Goal: Use online tool/utility

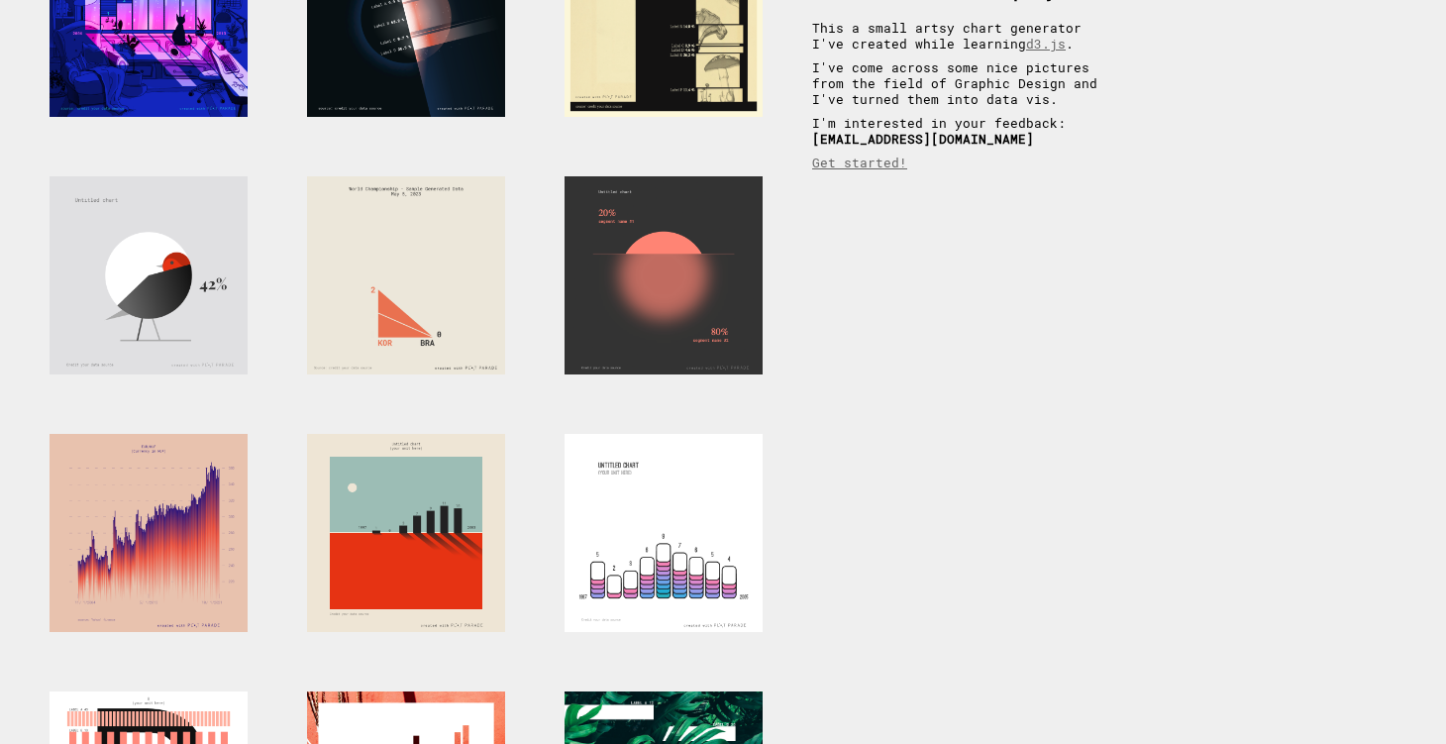
scroll to position [226, 0]
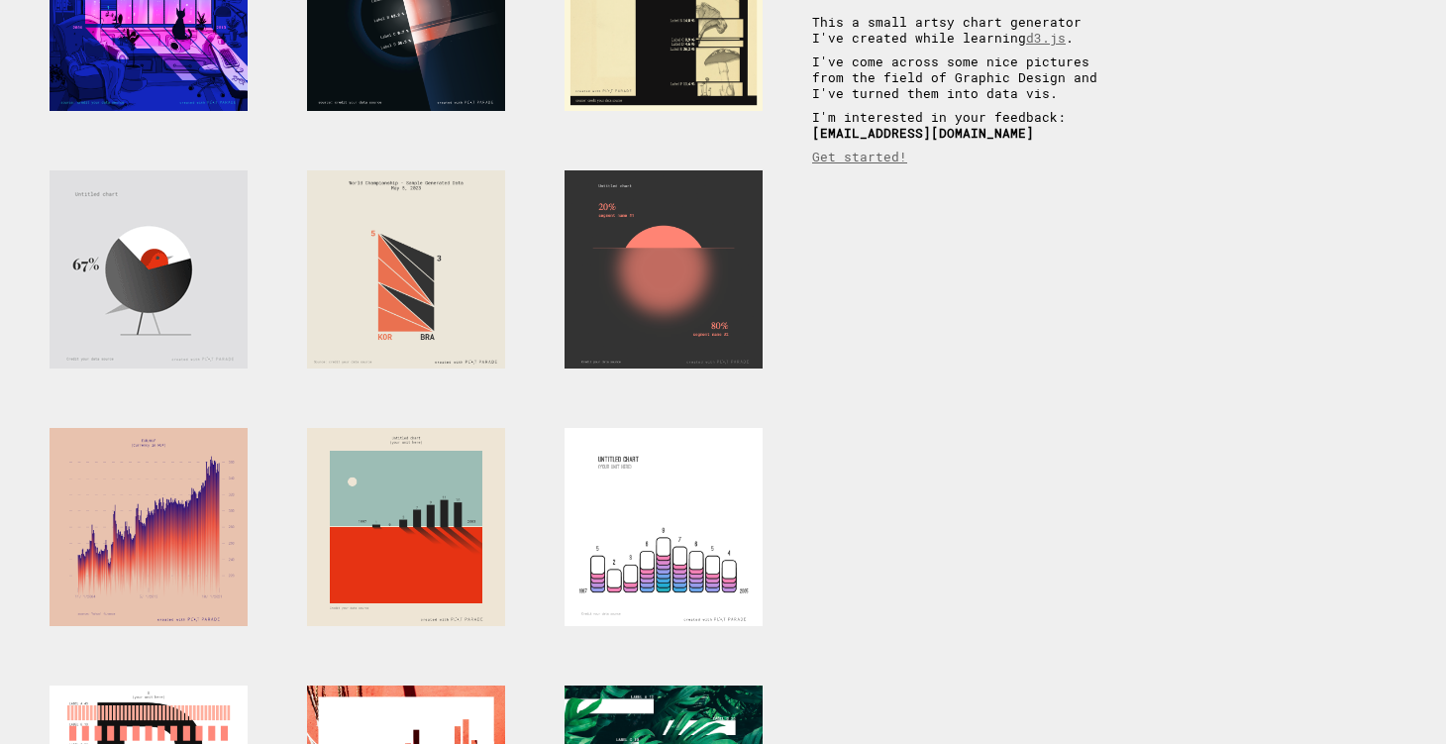
click at [151, 283] on div at bounding box center [149, 269] width 198 height 198
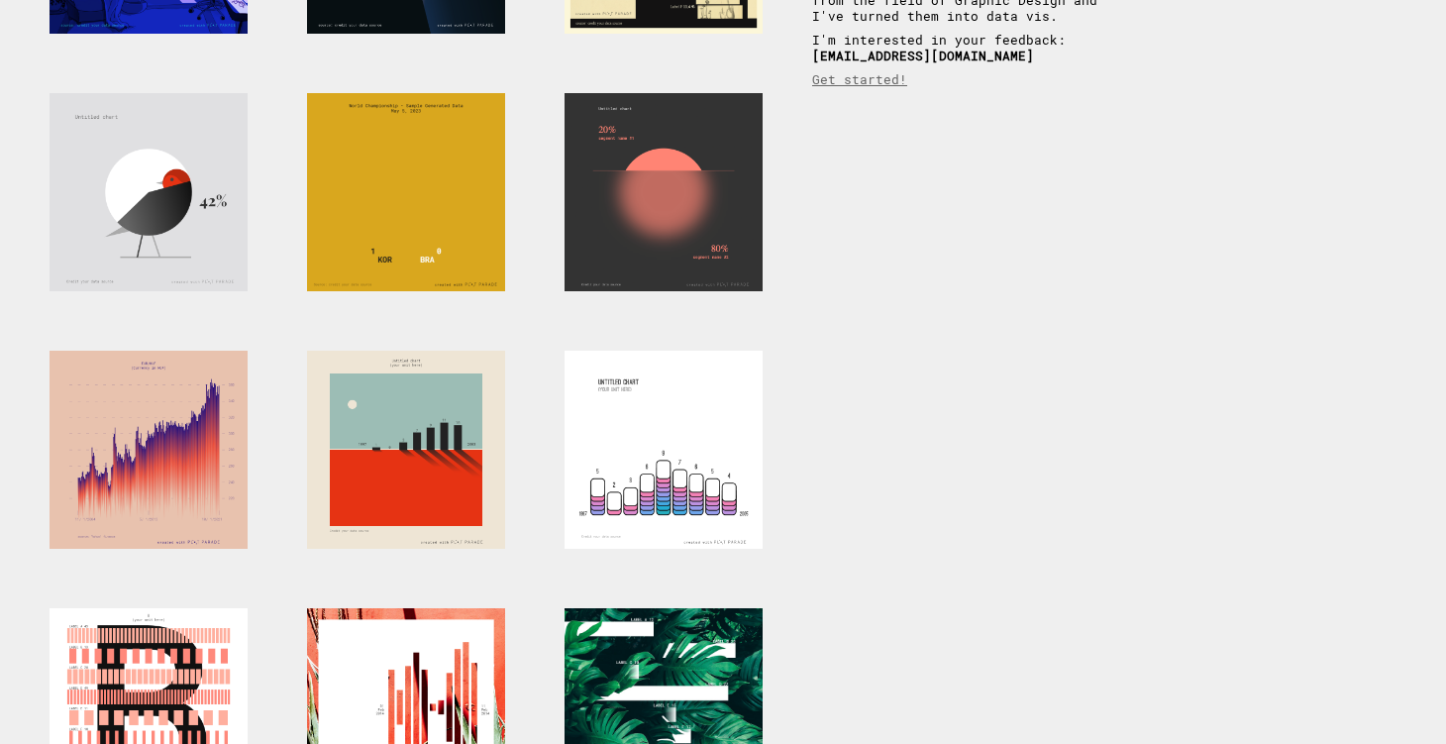
scroll to position [336, 0]
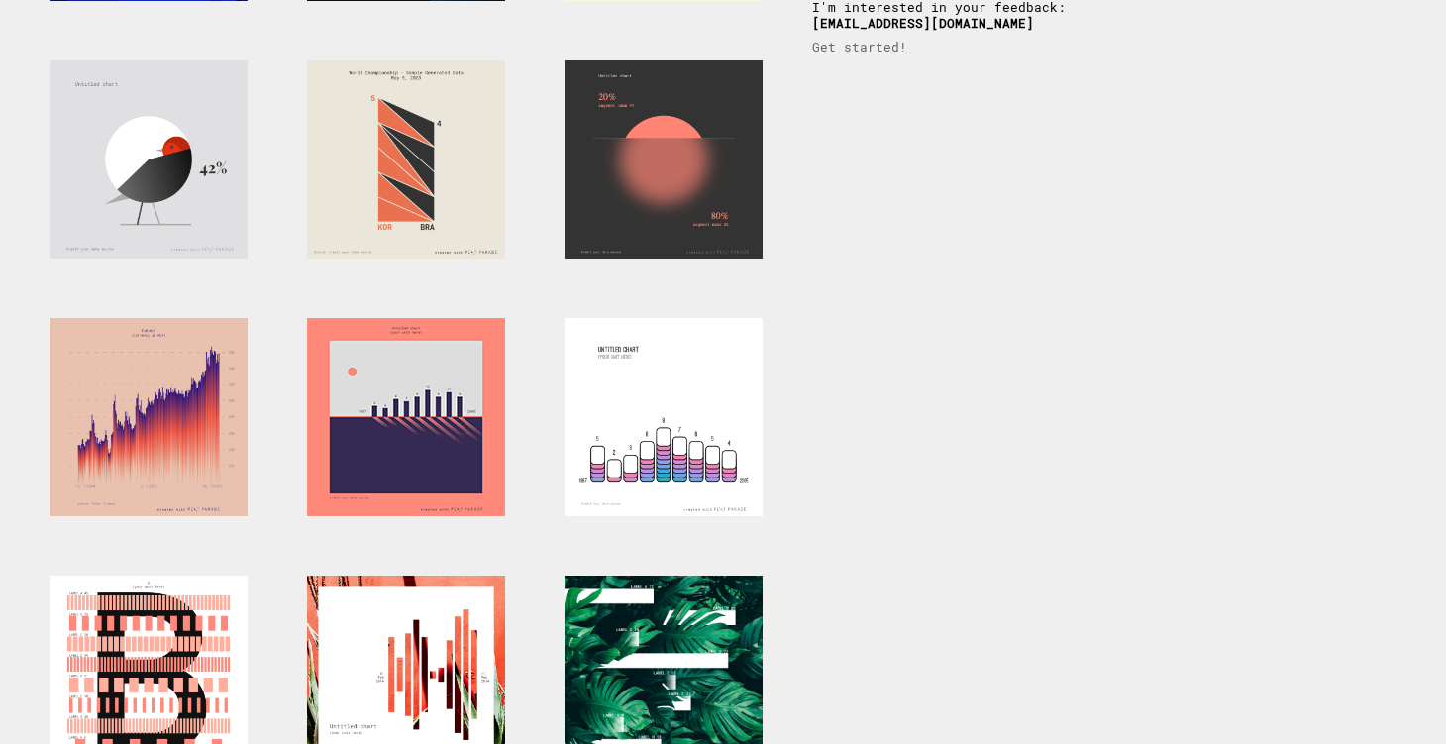
click at [399, 436] on div at bounding box center [406, 417] width 198 height 198
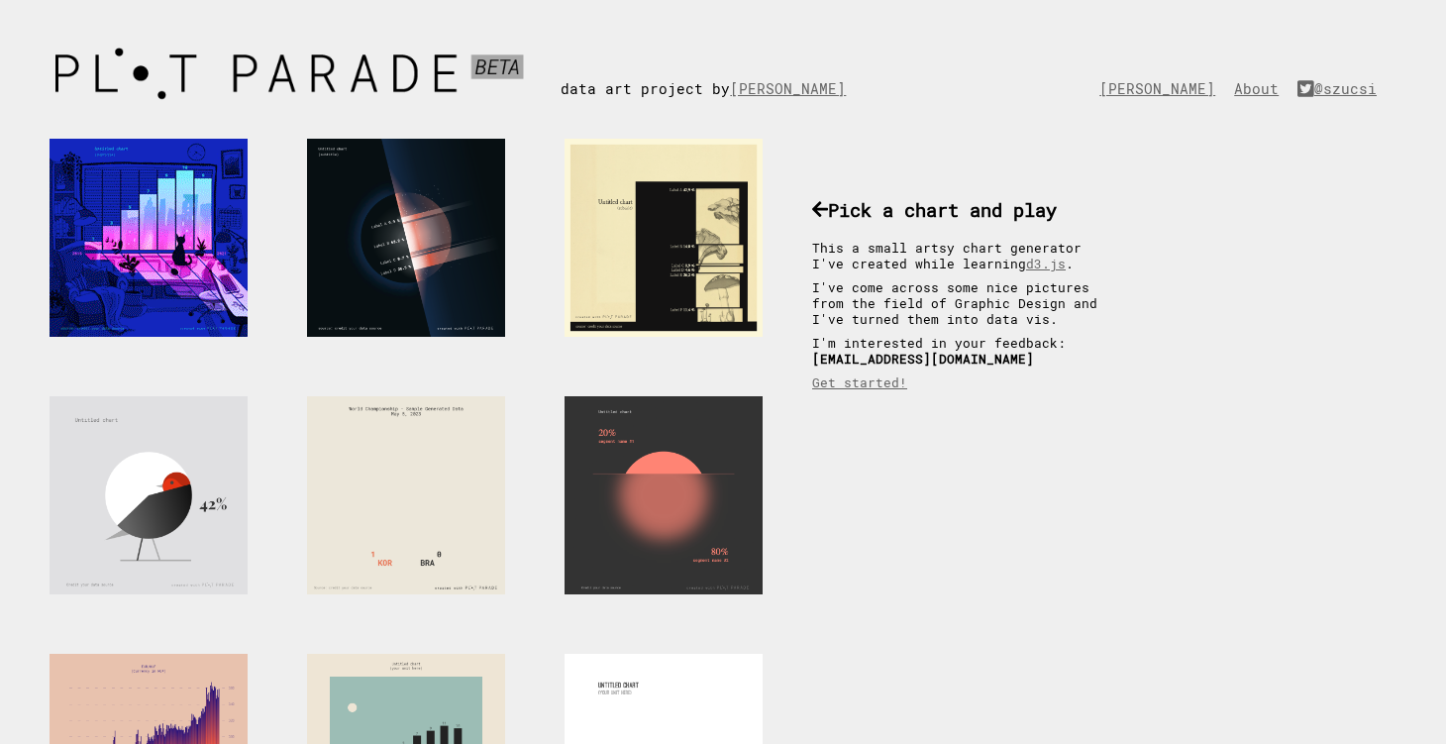
scroll to position [0, 0]
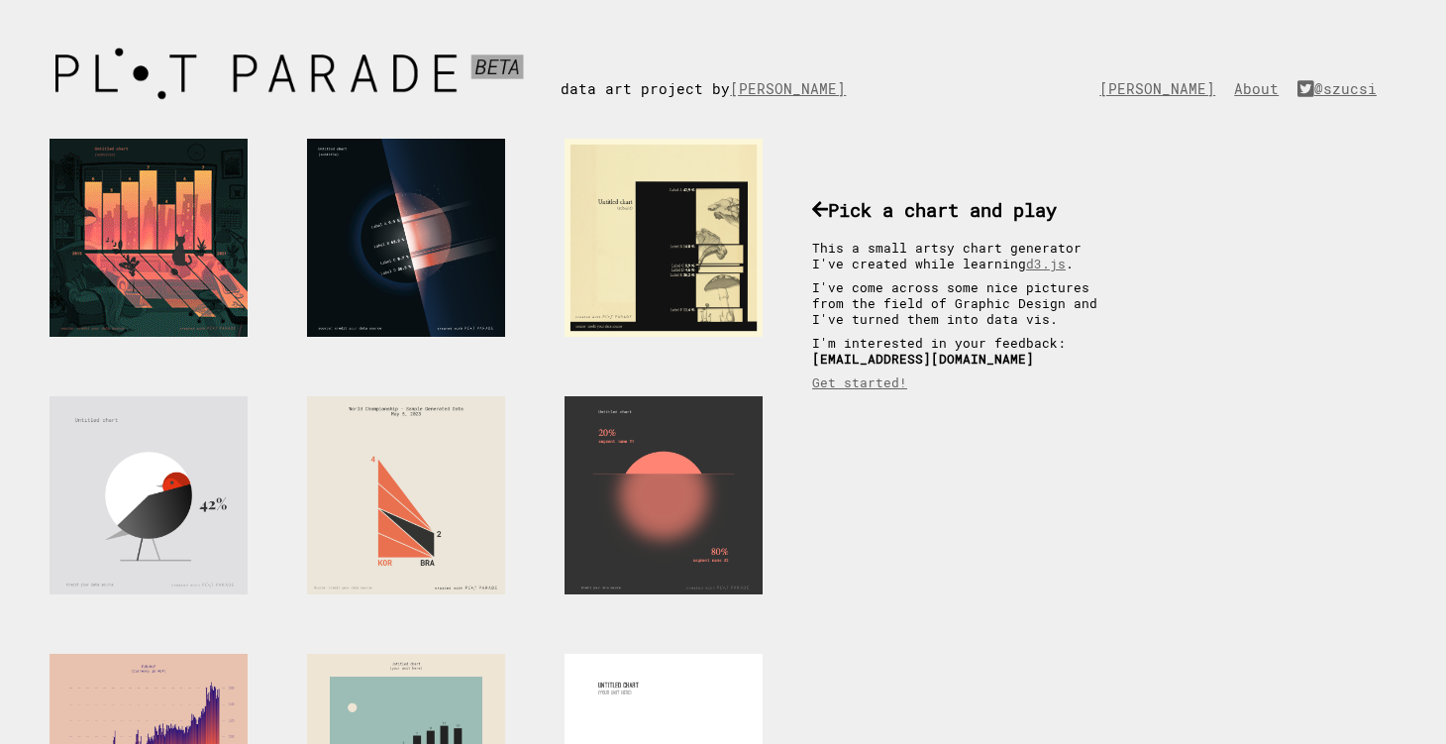
click at [192, 225] on div at bounding box center [149, 238] width 198 height 198
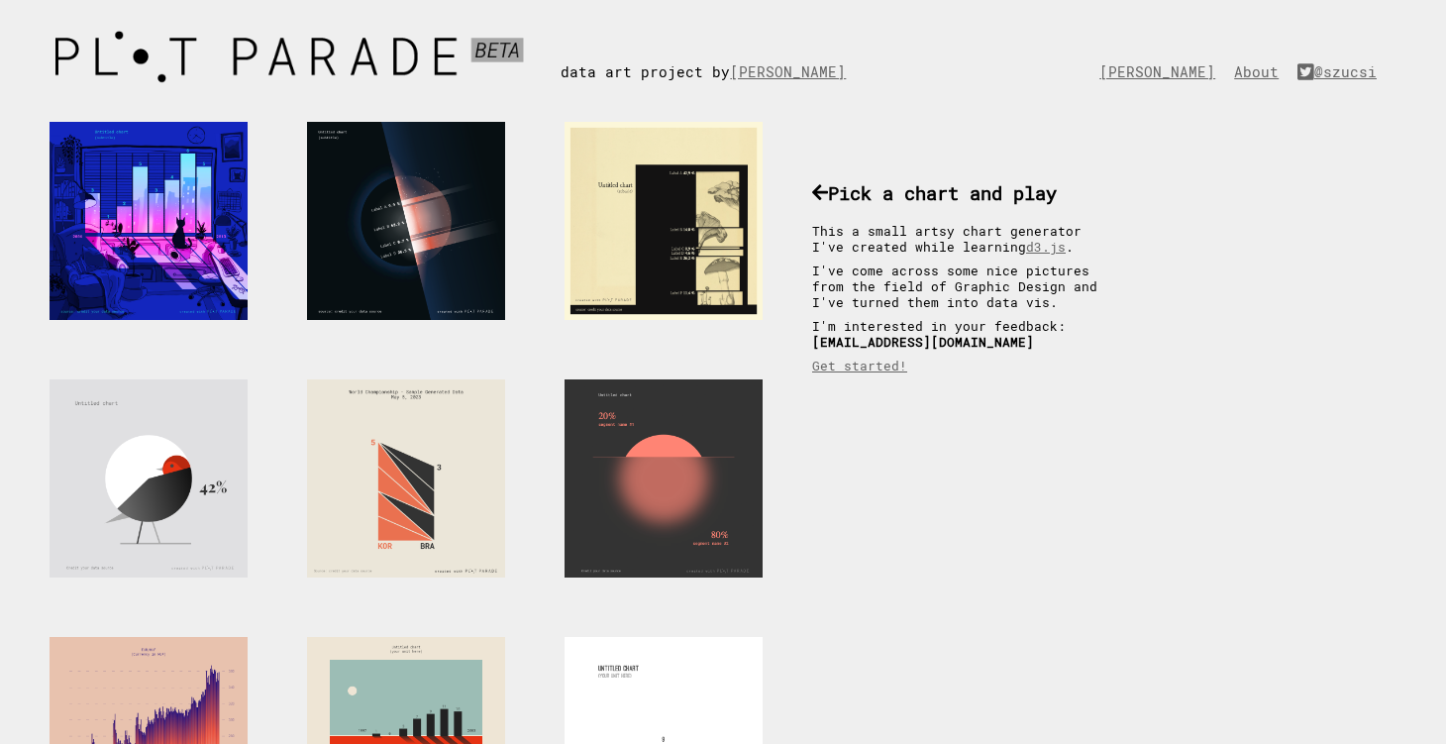
scroll to position [20, 0]
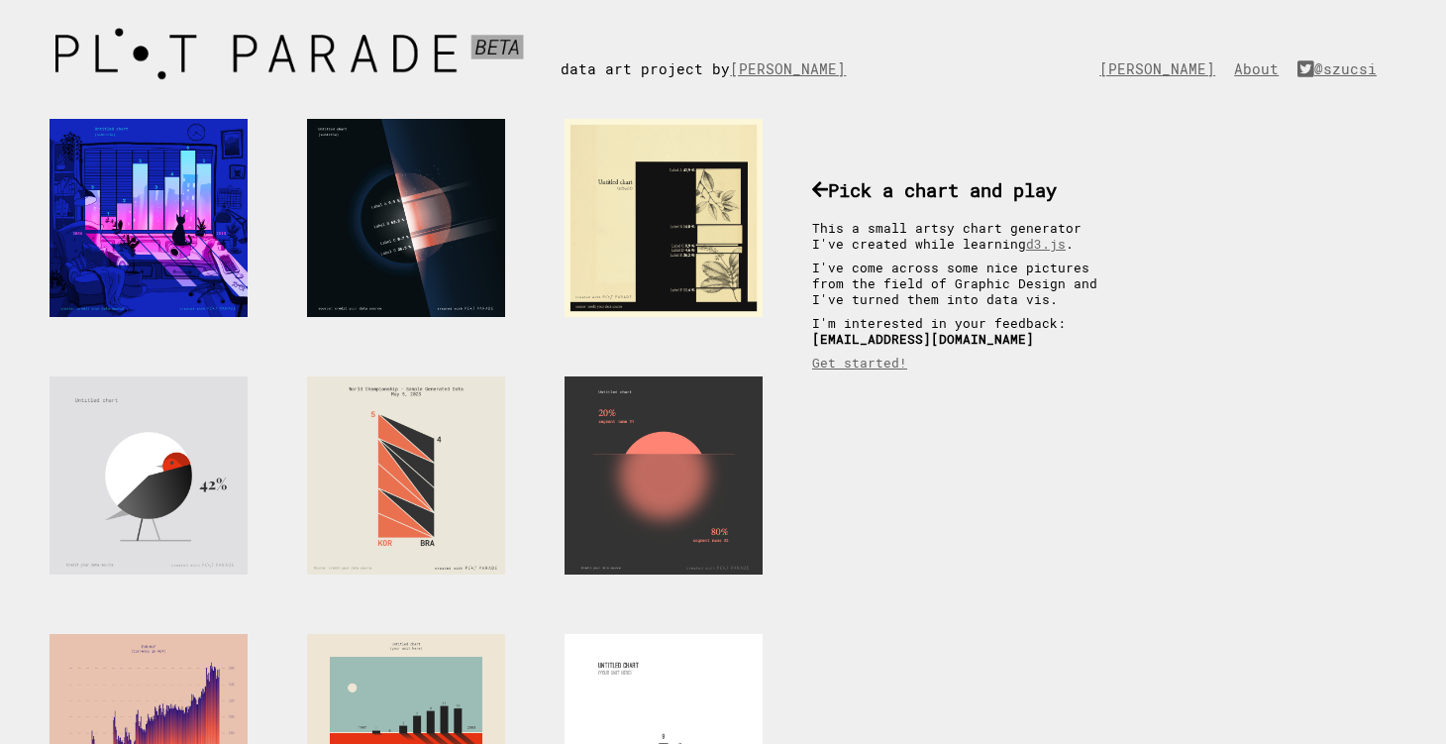
click at [681, 237] on div at bounding box center [664, 218] width 198 height 198
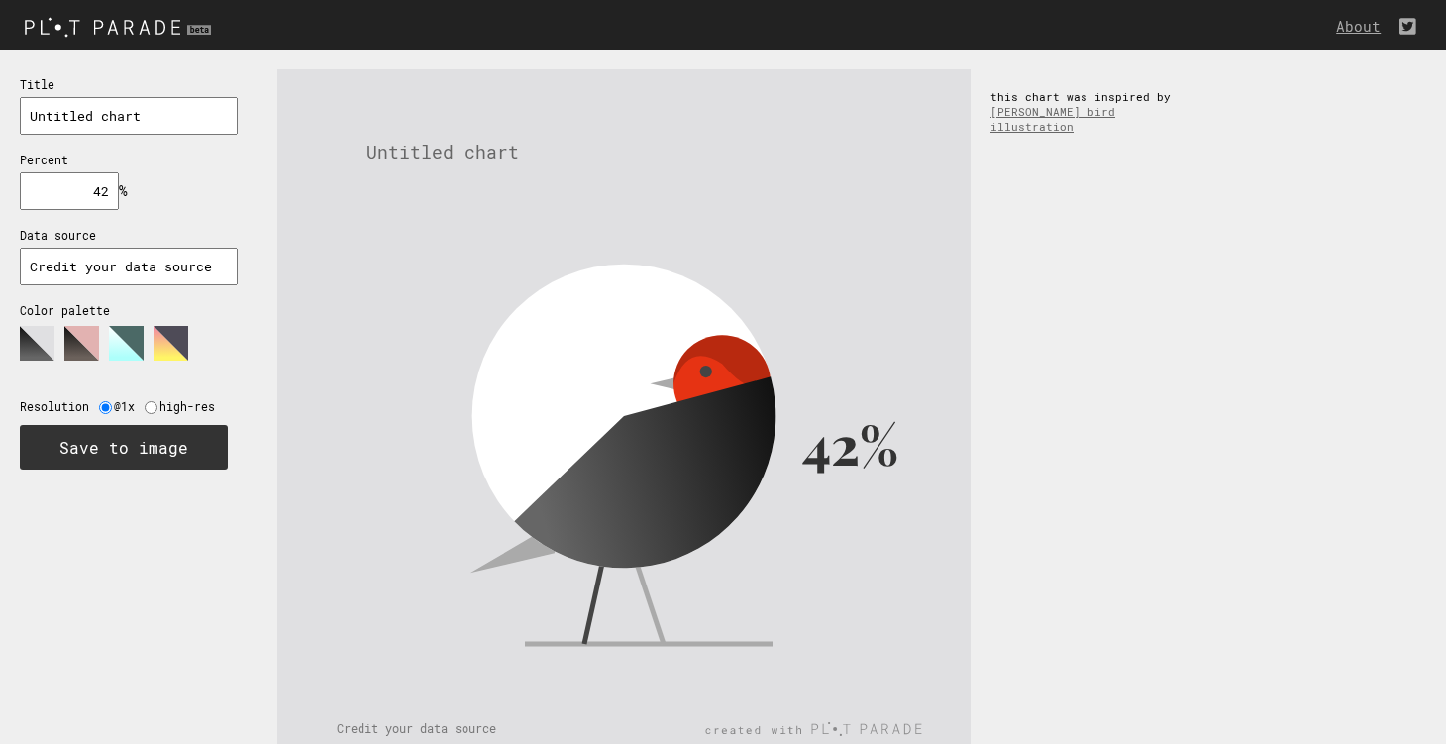
click at [116, 326] on g at bounding box center [126, 343] width 35 height 35
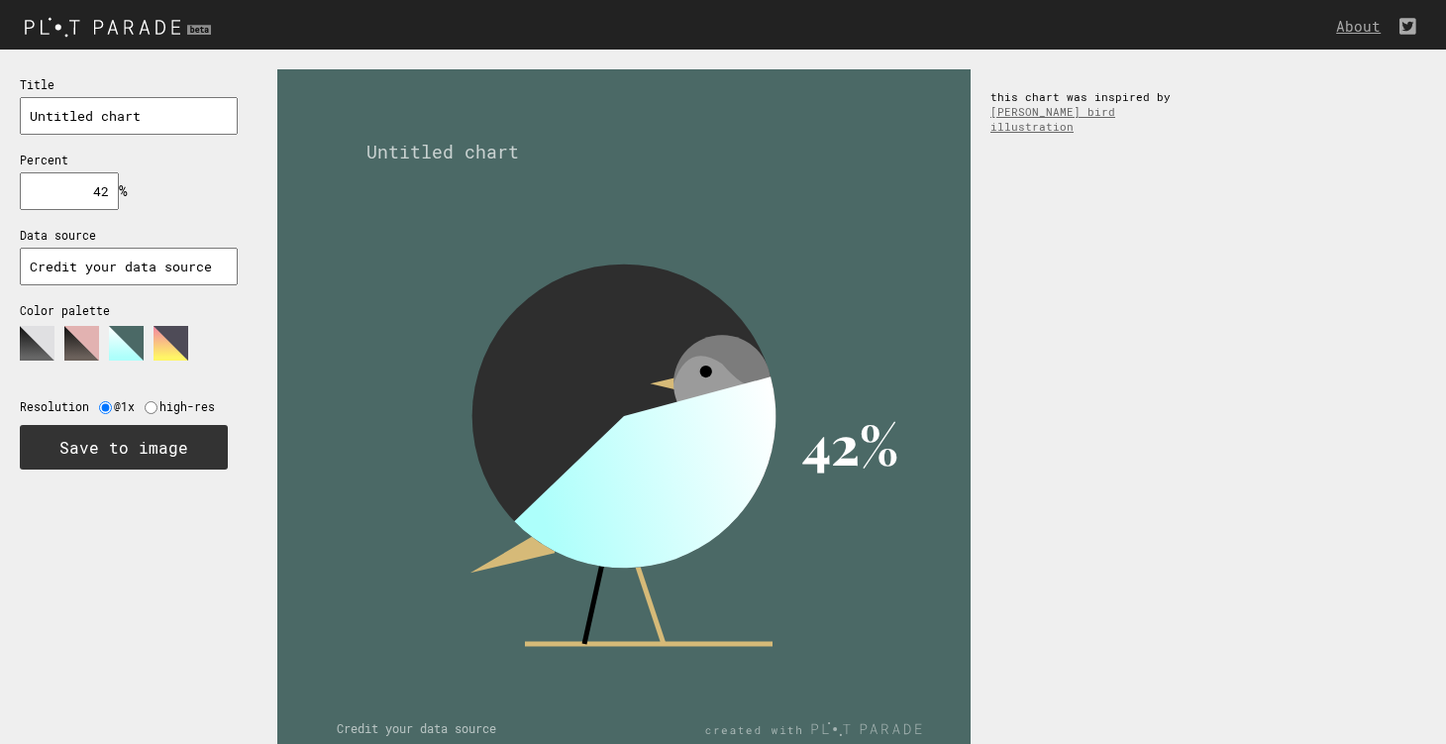
click at [172, 334] on polygon at bounding box center [171, 343] width 35 height 35
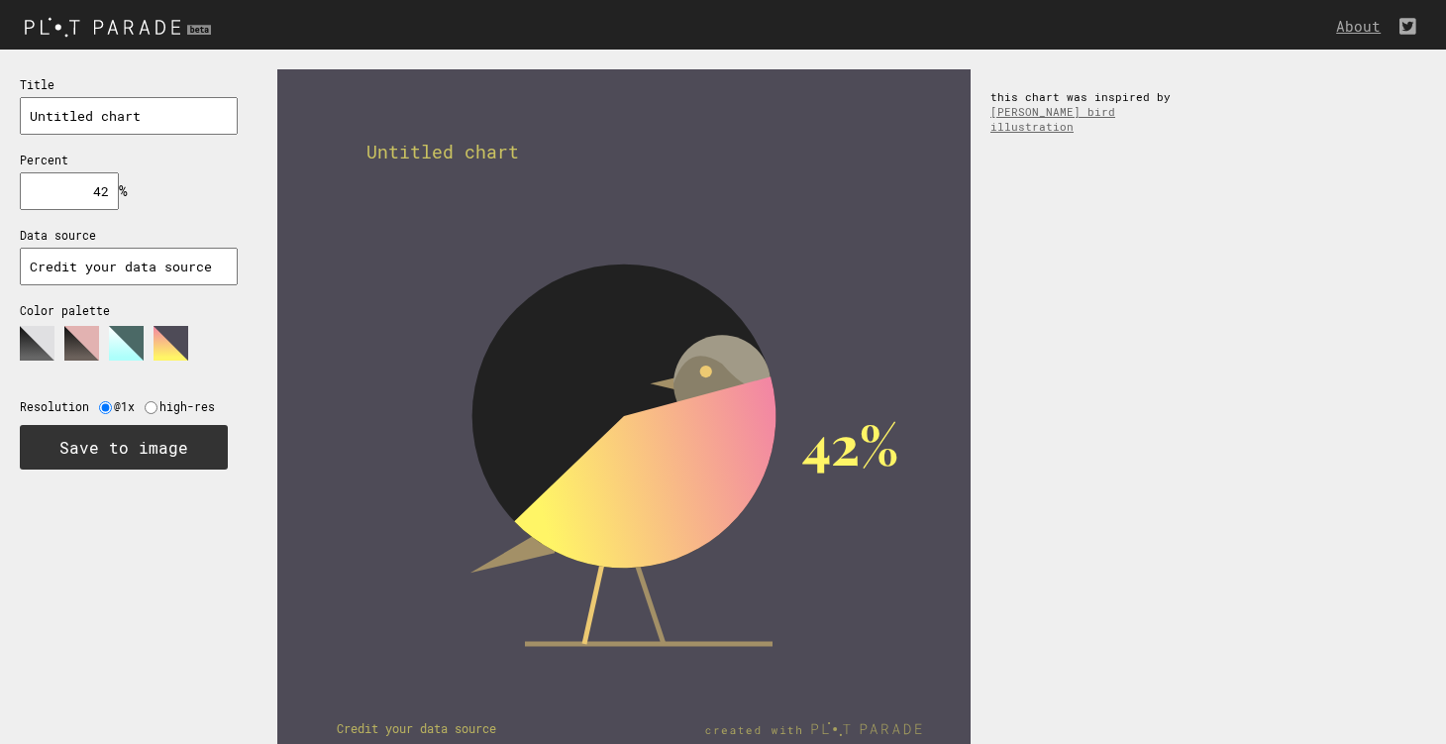
click at [13, 338] on div "Title Untitled chart Percent 42 % needs to be between 0% and 100% Data source C…" at bounding box center [129, 272] width 258 height 445
click at [63, 341] on icon at bounding box center [119, 351] width 198 height 50
click at [70, 338] on polygon at bounding box center [81, 343] width 35 height 35
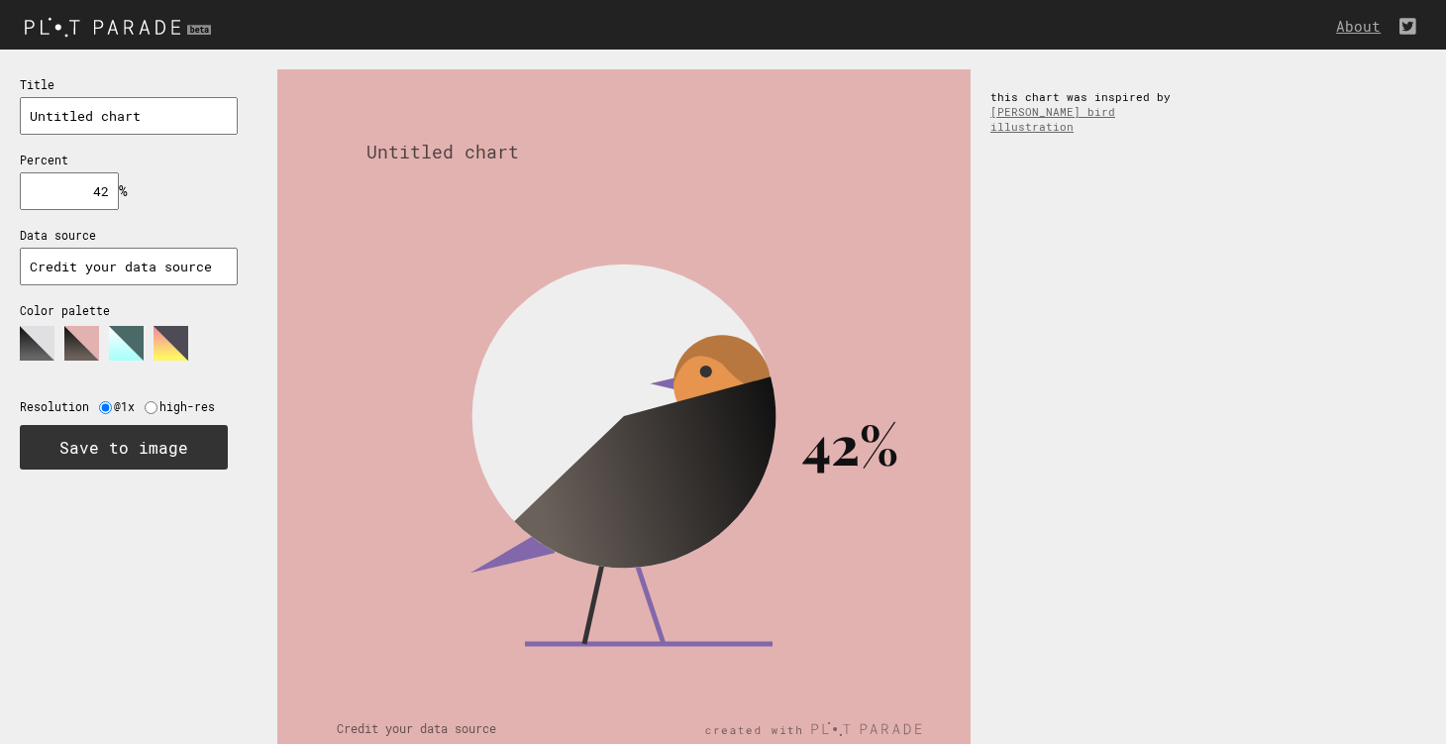
click at [120, 337] on polygon at bounding box center [126, 343] width 35 height 35
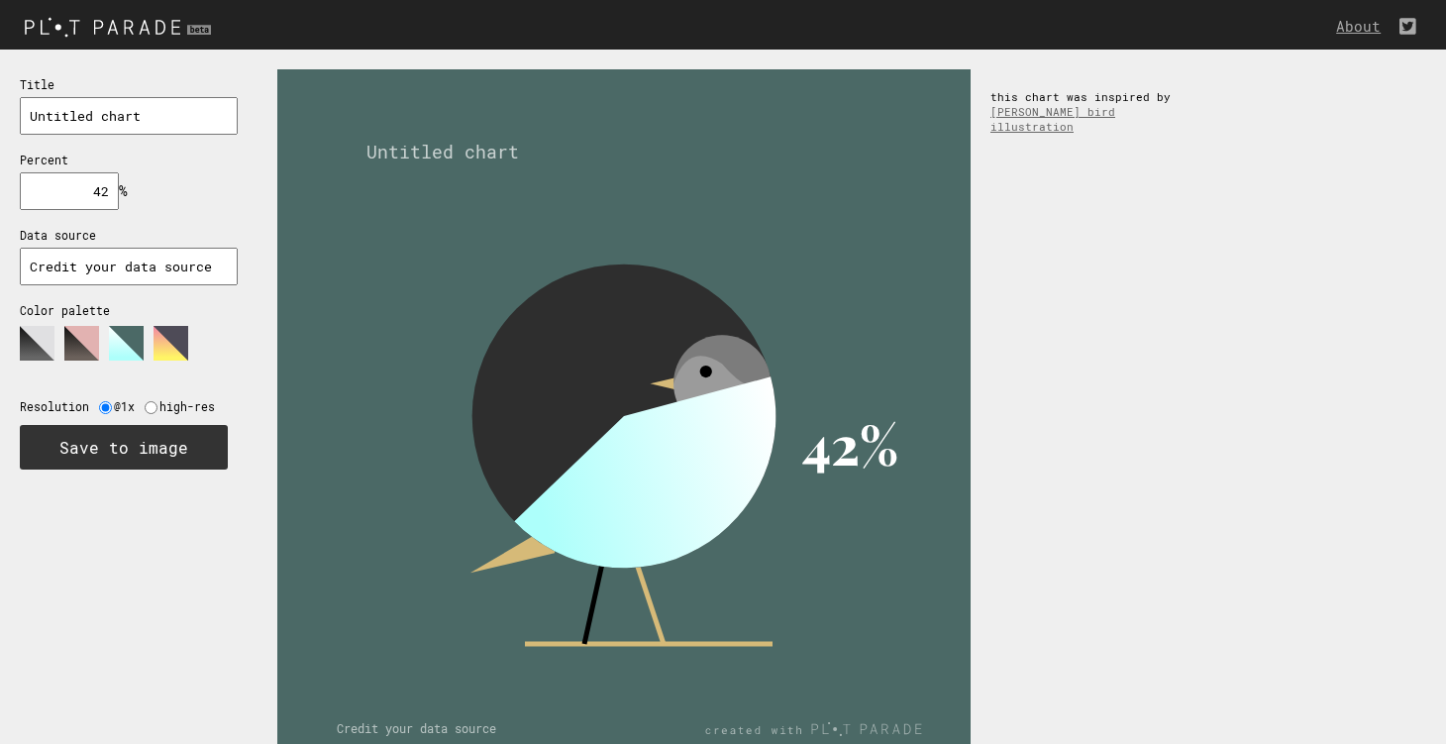
click at [182, 333] on polygon at bounding box center [171, 343] width 35 height 35
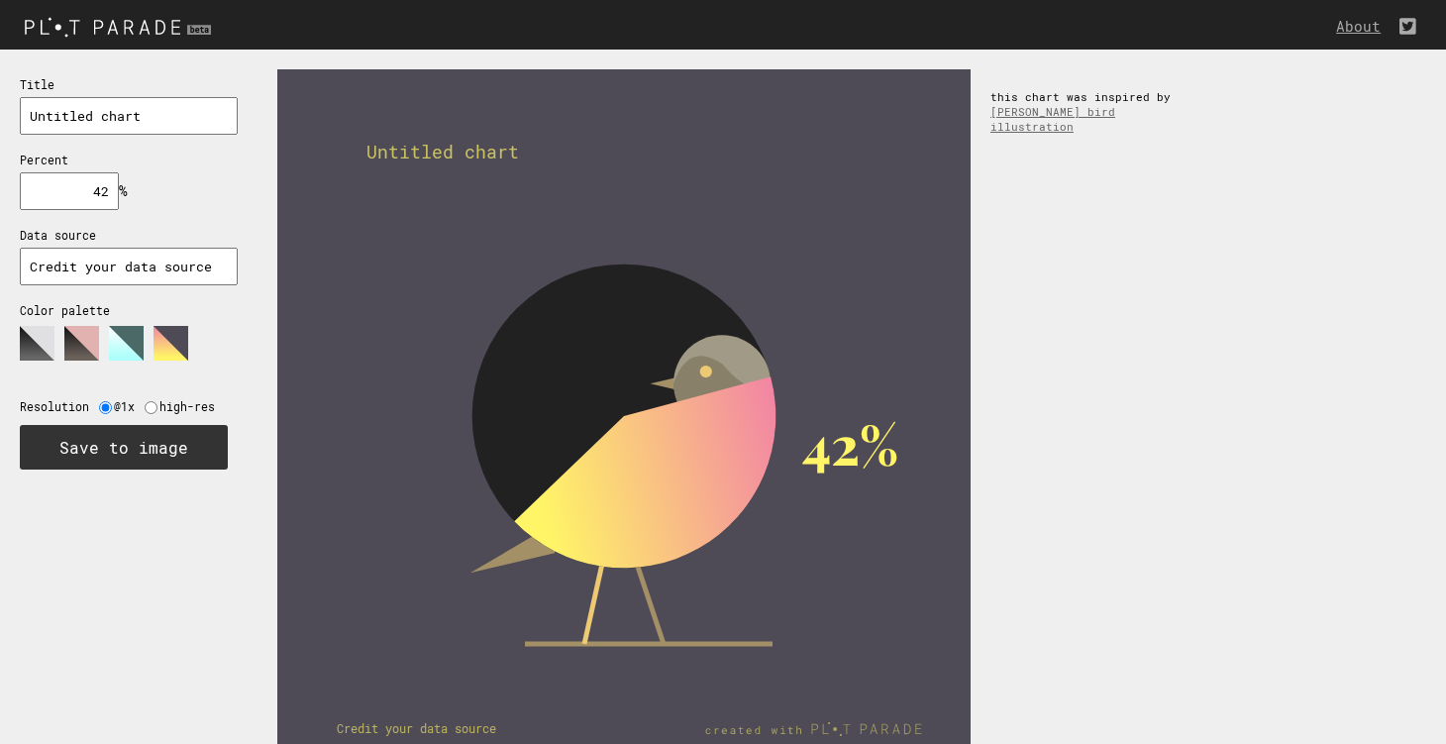
click at [104, 264] on input "Credit your data source" at bounding box center [129, 267] width 218 height 38
drag, startPoint x: 208, startPoint y: 260, endPoint x: 0, endPoint y: 259, distance: 208.0
click at [0, 259] on div "Title Untitled chart Percent 42 % needs to be between 0% and 100% Data source C…" at bounding box center [129, 272] width 258 height 445
click at [81, 177] on input "42" at bounding box center [69, 191] width 99 height 38
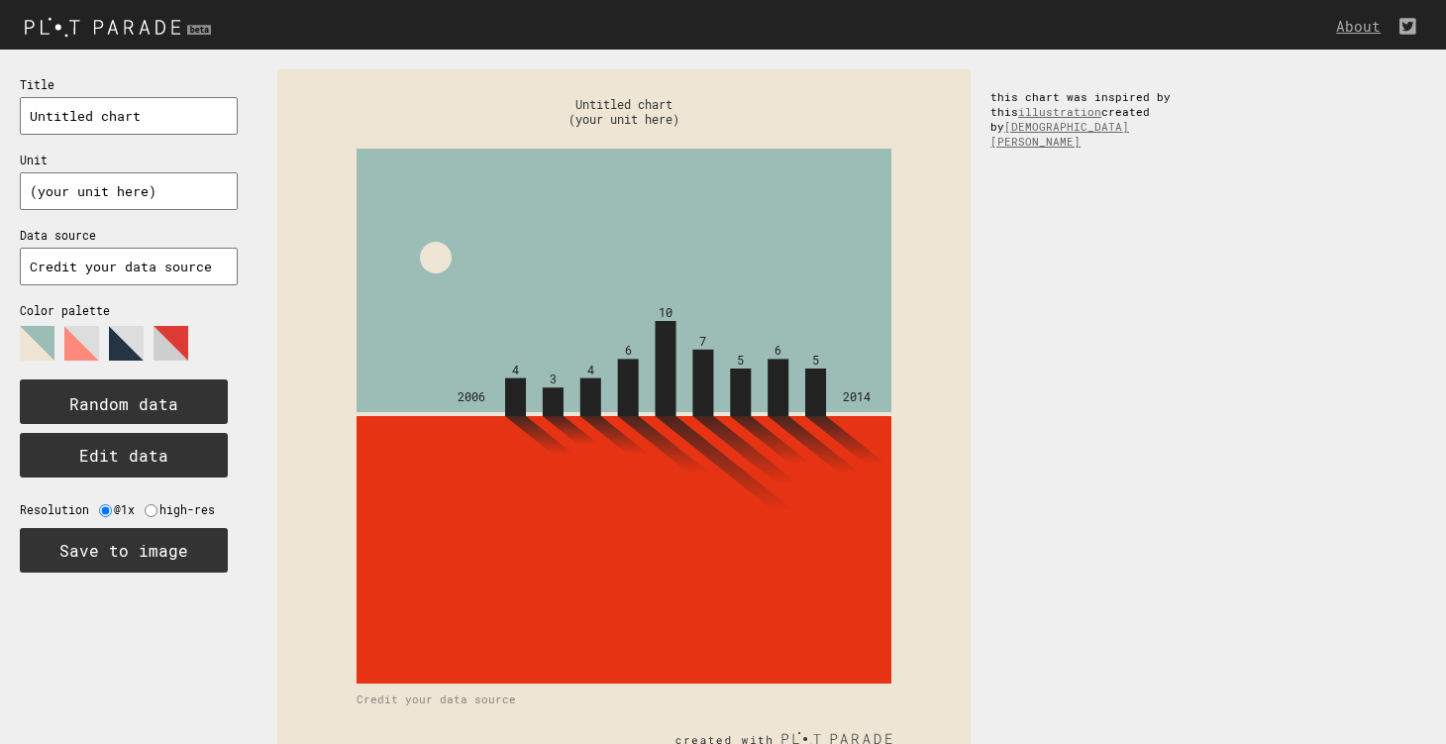
click at [115, 334] on polygon at bounding box center [126, 343] width 35 height 35
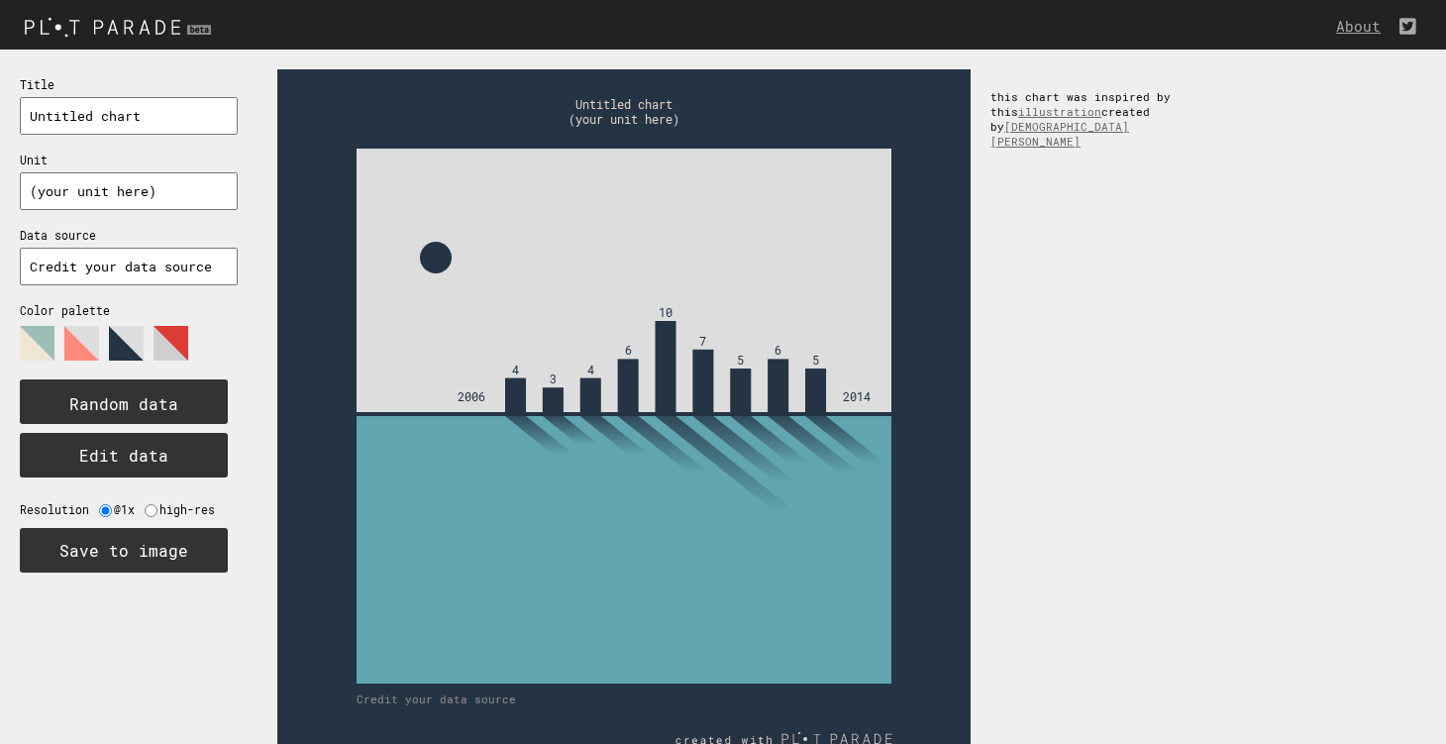
click at [190, 338] on icon at bounding box center [119, 351] width 198 height 50
click at [200, 342] on icon at bounding box center [119, 351] width 198 height 50
click at [179, 342] on polygon at bounding box center [171, 343] width 35 height 35
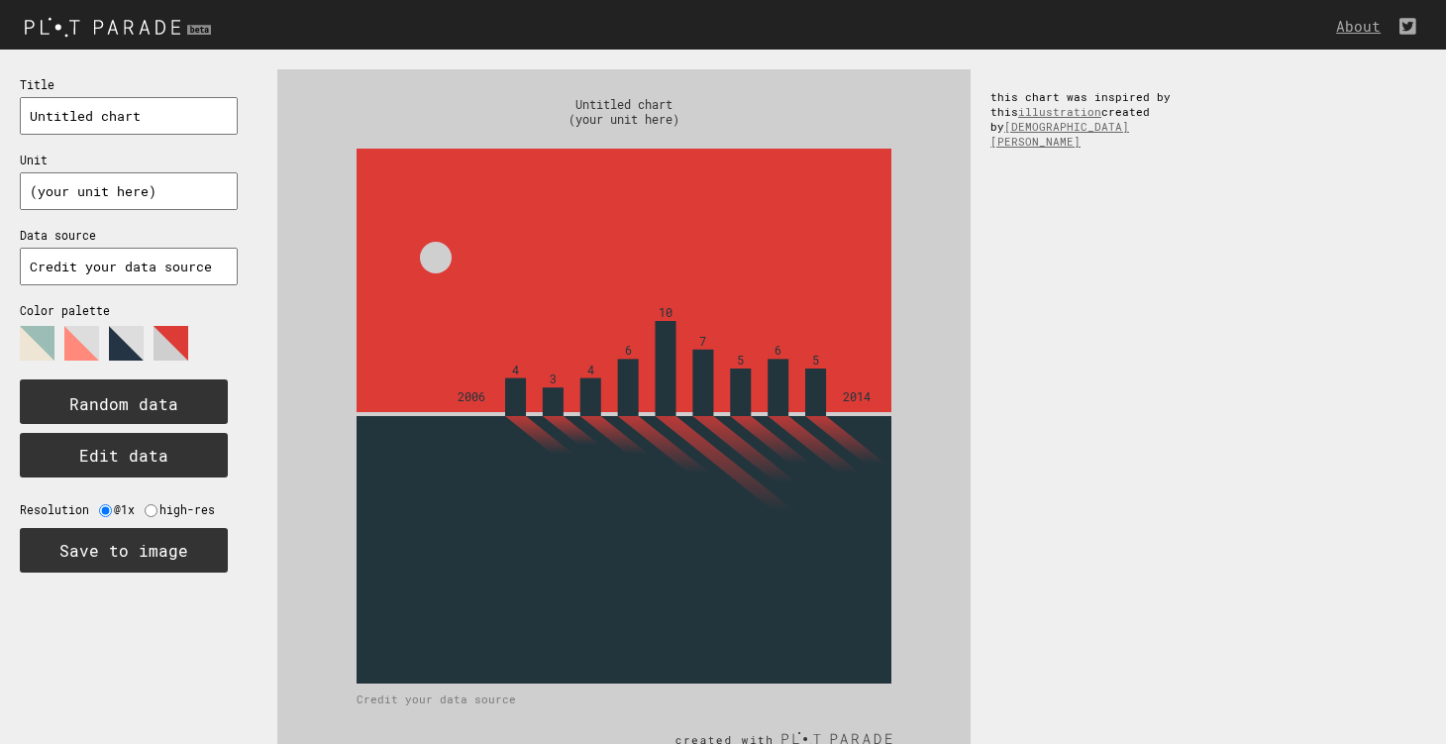
click at [89, 343] on polygon at bounding box center [81, 343] width 35 height 35
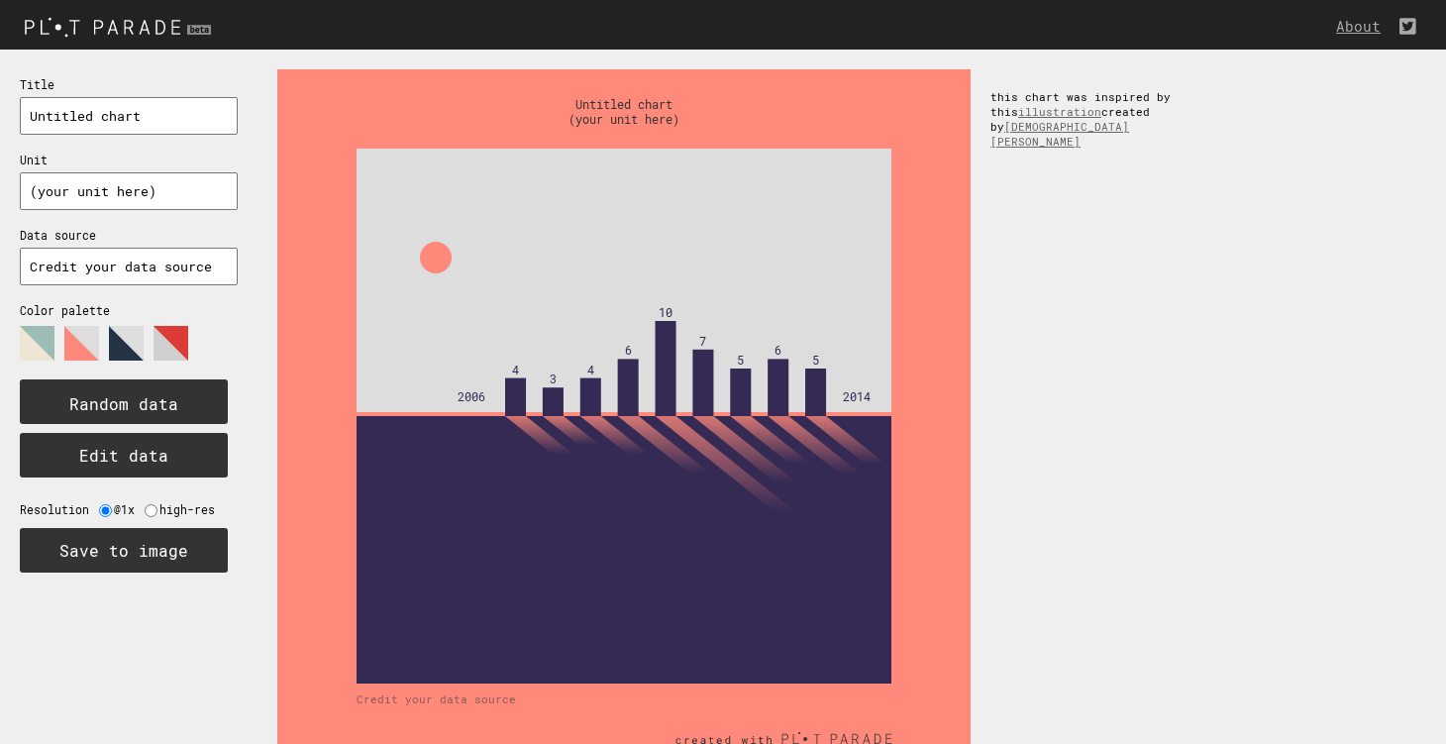
click at [43, 338] on polygon at bounding box center [37, 343] width 35 height 35
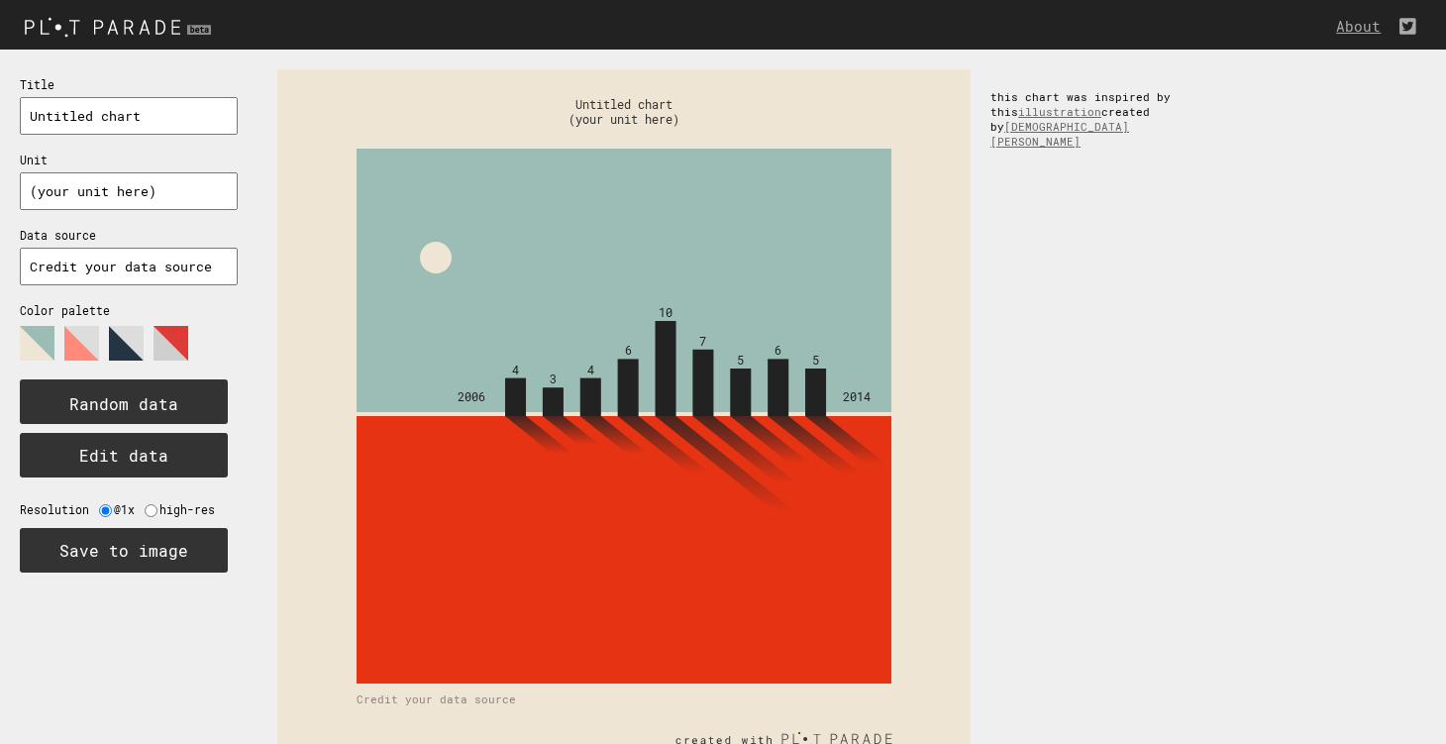
click at [6, 340] on div "Title Untitled chart Unit (your unit here) Data source Credit your data source …" at bounding box center [129, 324] width 258 height 548
click at [38, 342] on polygon at bounding box center [37, 343] width 35 height 35
